Goal: Transaction & Acquisition: Purchase product/service

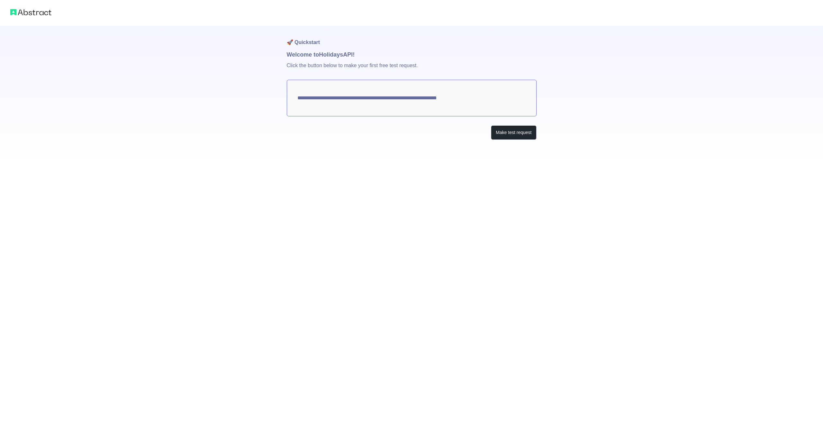
click at [314, 108] on textarea "**********" at bounding box center [412, 98] width 250 height 37
click at [521, 136] on button "Make test request" at bounding box center [513, 132] width 45 height 14
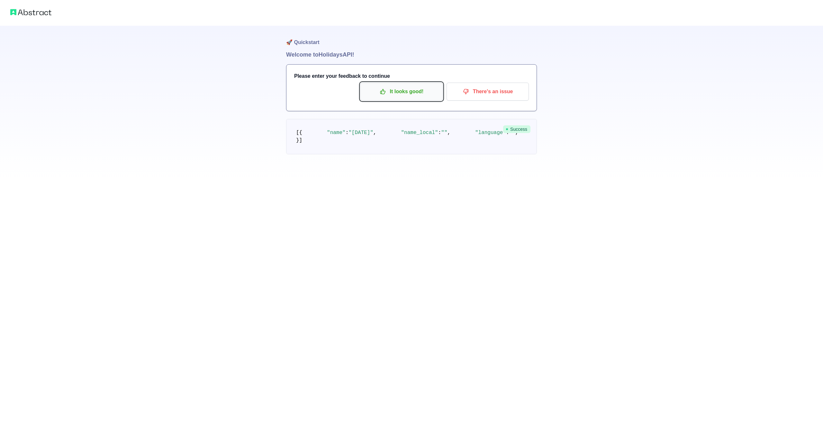
click at [410, 91] on p "It looks good!" at bounding box center [401, 91] width 73 height 11
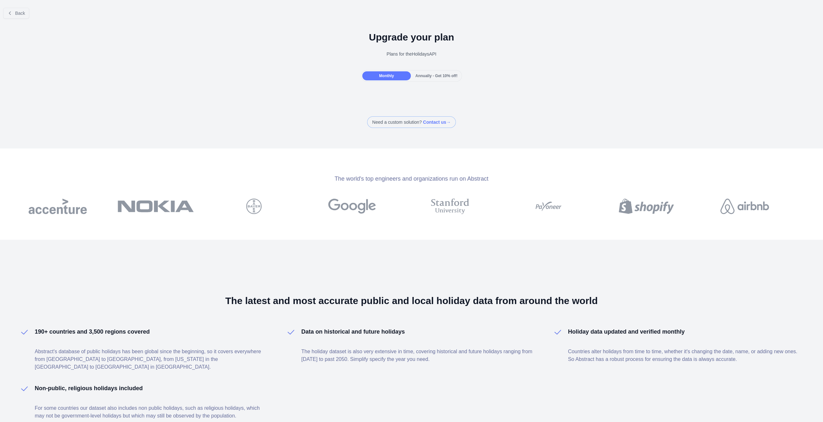
click at [383, 73] on div "Monthly" at bounding box center [386, 75] width 49 height 9
click at [5, 14] on button "Back" at bounding box center [16, 13] width 26 height 11
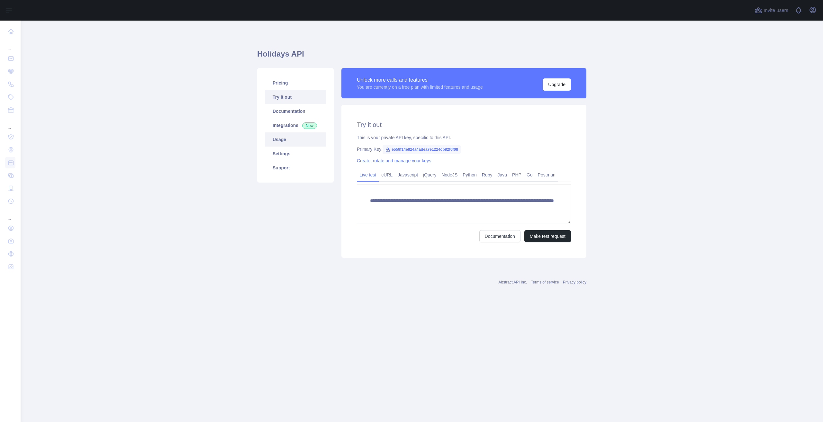
click at [295, 142] on link "Usage" at bounding box center [295, 140] width 61 height 14
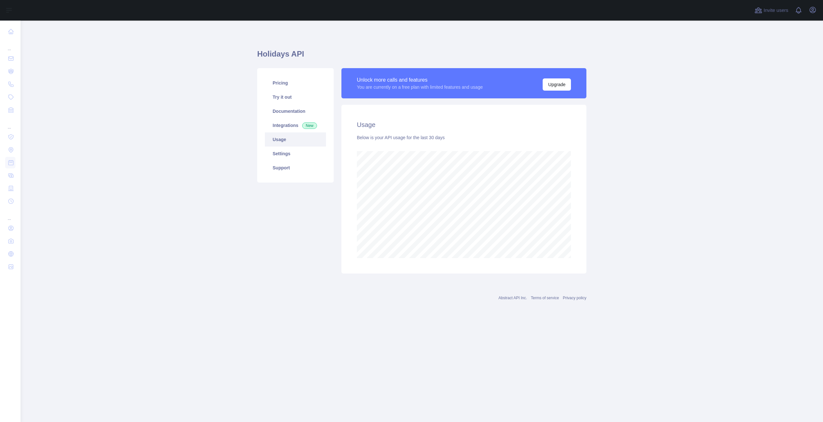
scroll to position [402, 803]
click at [320, 150] on link "Settings" at bounding box center [295, 154] width 61 height 14
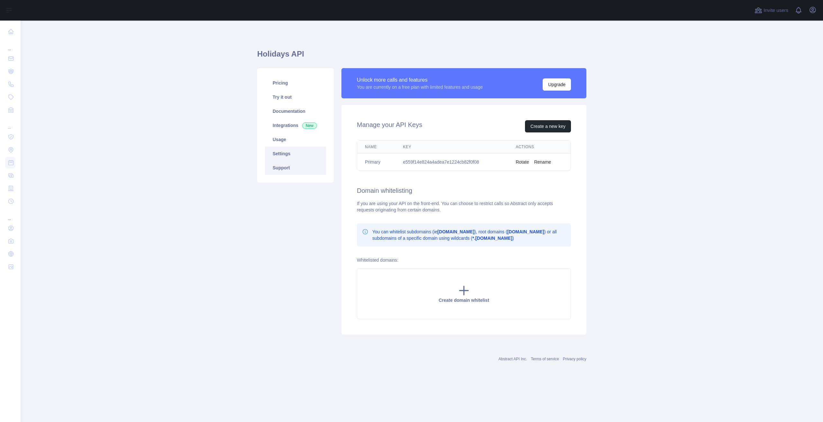
click at [313, 166] on link "Support" at bounding box center [295, 168] width 61 height 14
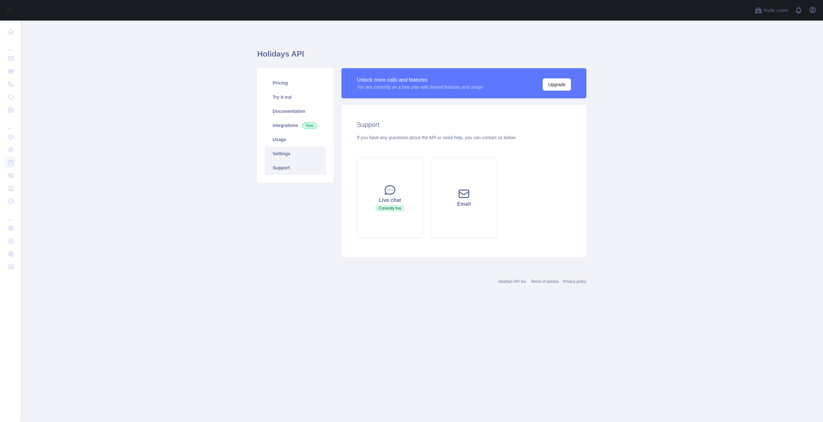
click at [306, 158] on link "Settings" at bounding box center [295, 154] width 61 height 14
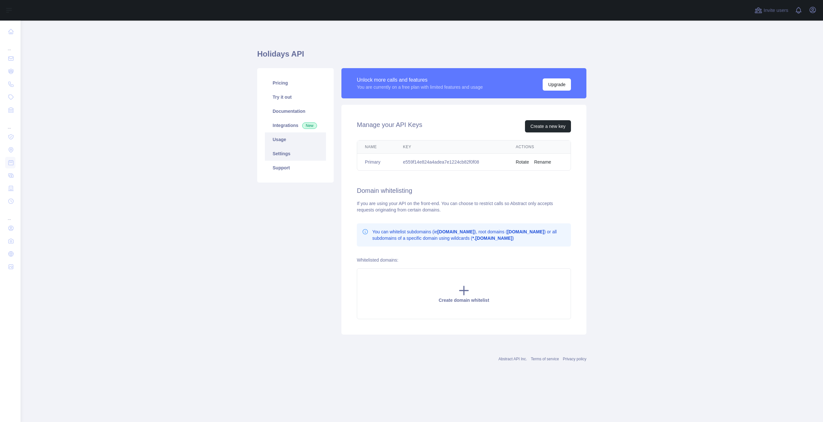
click at [291, 140] on link "Usage" at bounding box center [295, 140] width 61 height 14
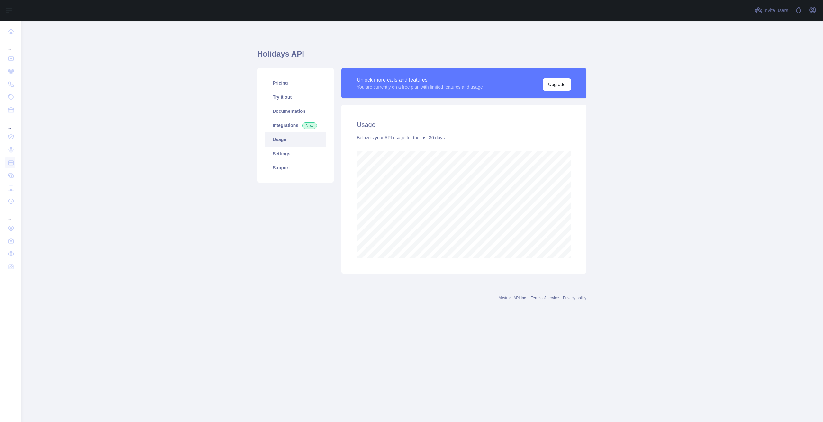
scroll to position [402, 803]
click at [293, 125] on link "Integrations New" at bounding box center [295, 125] width 61 height 14
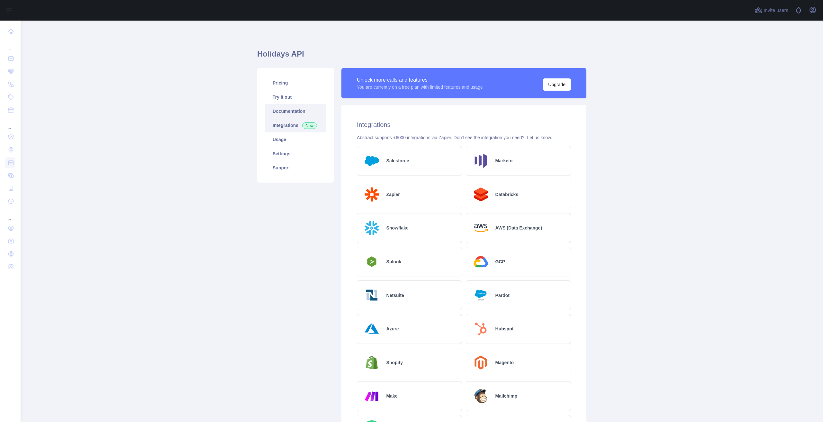
click at [286, 107] on link "Documentation" at bounding box center [295, 111] width 61 height 14
click at [281, 92] on link "Try it out" at bounding box center [295, 97] width 61 height 14
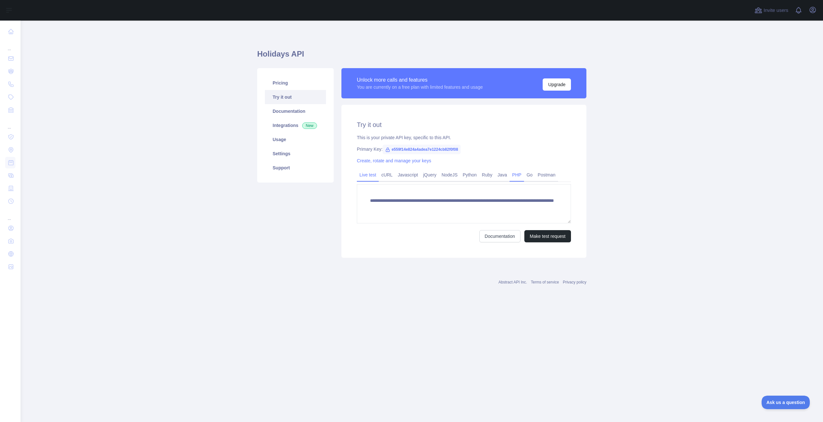
click at [511, 171] on link "PHP" at bounding box center [517, 175] width 14 height 10
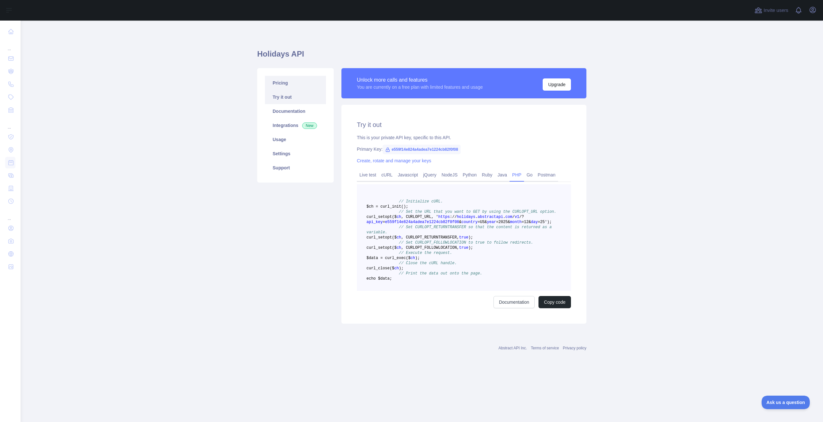
click at [281, 86] on link "Pricing" at bounding box center [295, 83] width 61 height 14
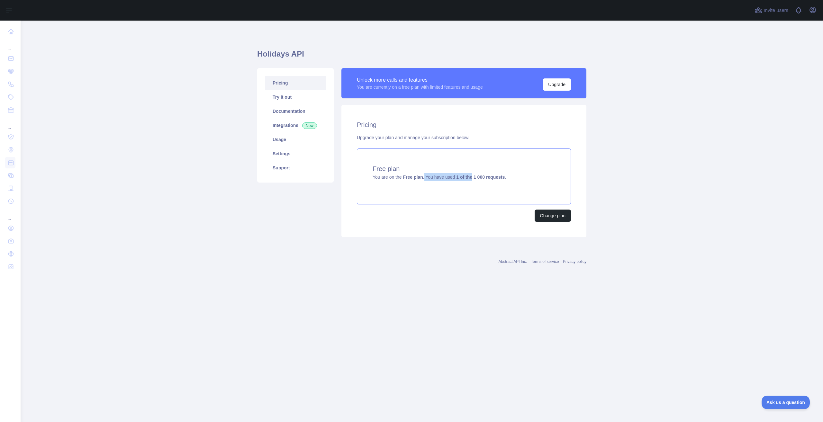
drag, startPoint x: 429, startPoint y: 179, endPoint x: 471, endPoint y: 181, distance: 41.8
click at [471, 181] on div "Free plan You are on the Free plan . You have used 1 of the 1 000 requests ." at bounding box center [464, 177] width 214 height 56
drag, startPoint x: 458, startPoint y: 257, endPoint x: 455, endPoint y: 253, distance: 4.8
click at [457, 256] on div "Abstract API Inc. Terms of service Privacy policy" at bounding box center [421, 257] width 329 height 23
drag, startPoint x: 529, startPoint y: 185, endPoint x: 455, endPoint y: 175, distance: 75.0
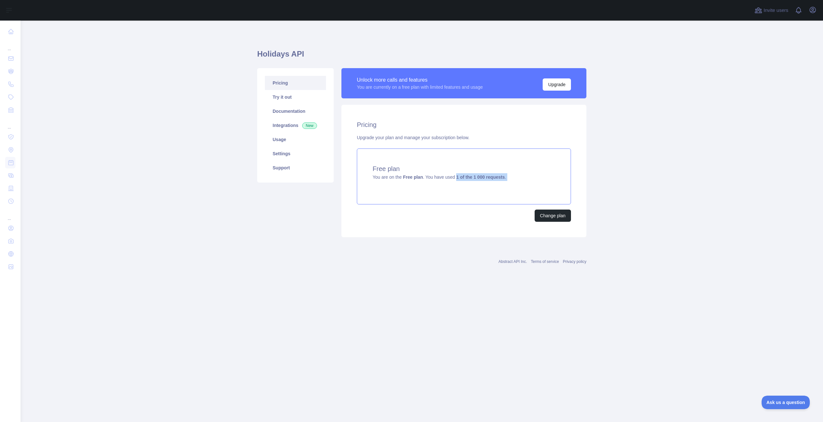
click at [455, 175] on div "Free plan You are on the Free plan . You have used 1 of the 1 000 requests ." at bounding box center [464, 177] width 214 height 56
click at [773, 394] on main "Holidays API Pricing Try it out Documentation Integrations New Usage Settings S…" at bounding box center [422, 222] width 803 height 402
click at [776, 399] on span "Ask us a question" at bounding box center [783, 401] width 48 height 5
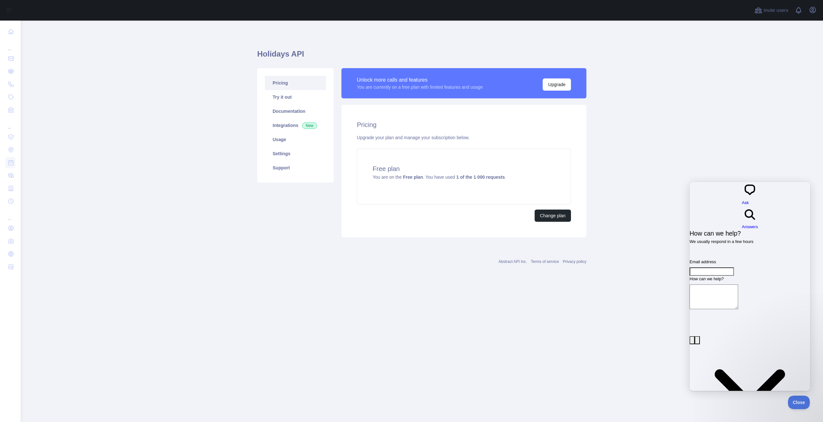
click at [755, 218] on span "search-medium" at bounding box center [750, 220] width 16 height 5
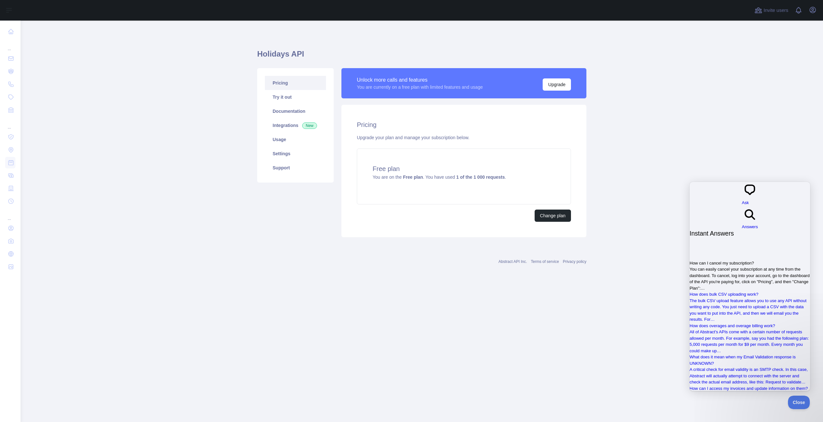
scroll to position [142, 0]
click at [777, 157] on main "Holidays API Pricing Try it out Documentation Integrations New Usage Settings S…" at bounding box center [422, 222] width 803 height 402
click at [304, 153] on link "Settings" at bounding box center [295, 154] width 61 height 14
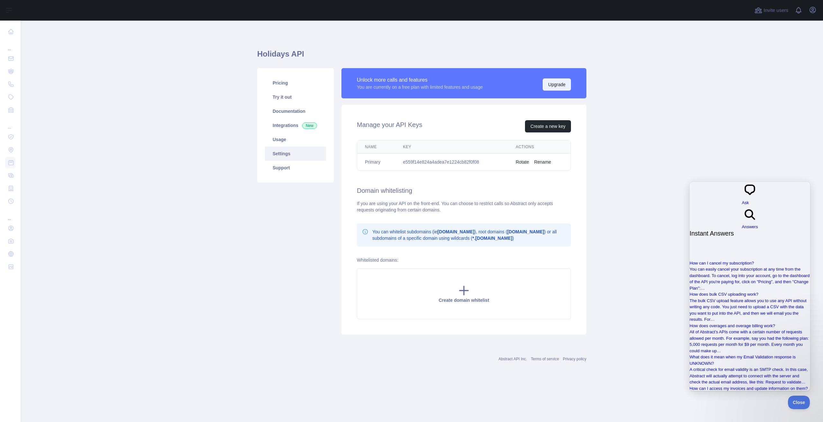
click at [561, 81] on button "Upgrade" at bounding box center [557, 84] width 28 height 12
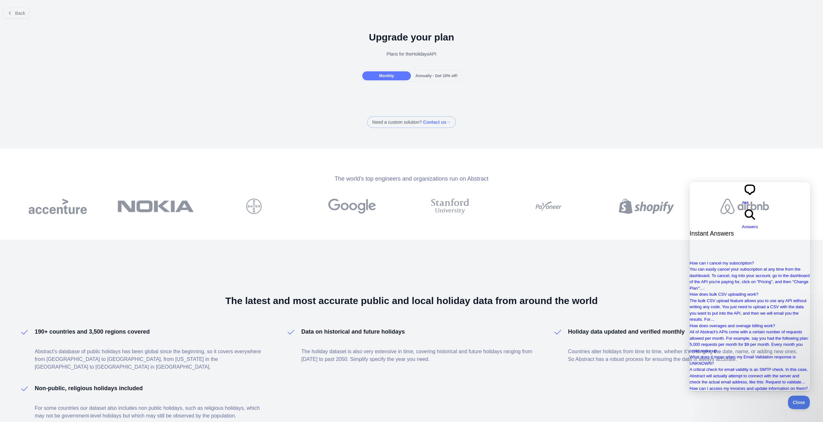
click at [376, 80] on div "Monthly Annually - Get 10% off!" at bounding box center [411, 76] width 101 height 12
click at [444, 72] on div "Annually - Get 10% off!" at bounding box center [436, 75] width 49 height 9
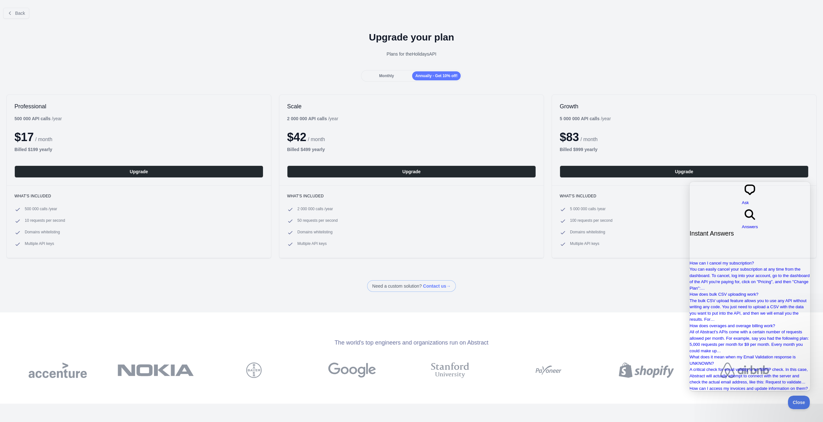
click at [390, 78] on span "Monthly" at bounding box center [386, 76] width 15 height 5
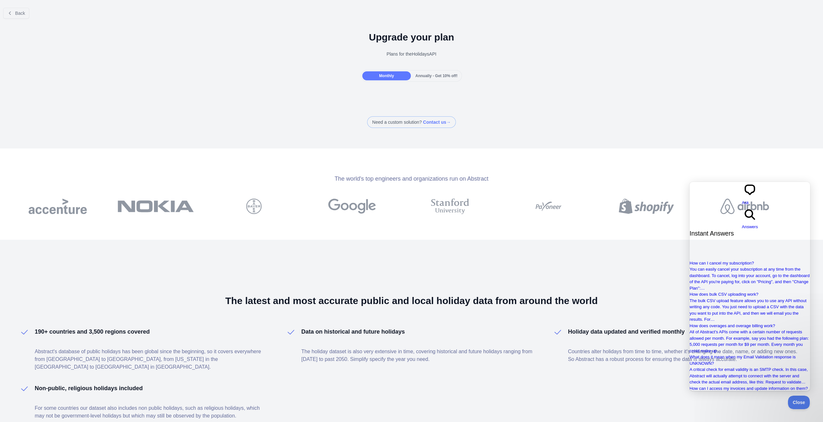
click at [382, 104] on div "Back Upgrade your plan Plans for the Holidays API Monthly Annually - Get 10% of…" at bounding box center [411, 65] width 823 height 125
click at [439, 71] on div "Annually - Get 10% off!" at bounding box center [436, 75] width 49 height 9
